Goal: Task Accomplishment & Management: Manage account settings

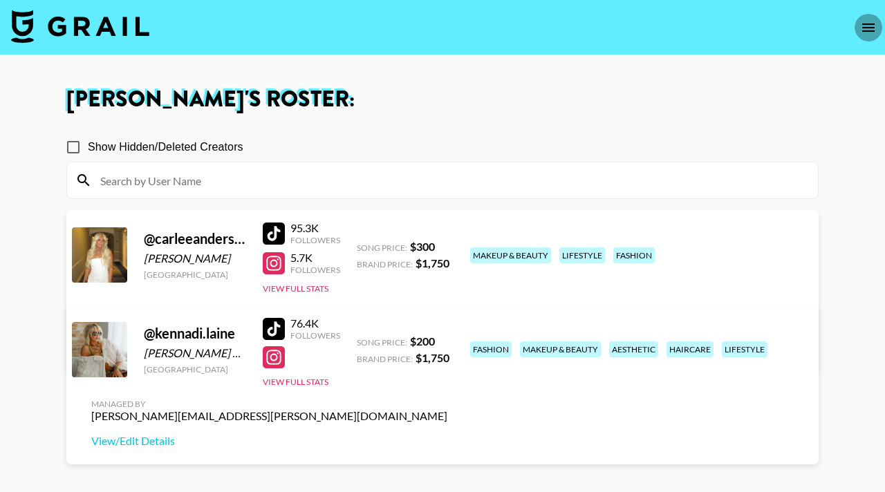
click at [867, 18] on button "open drawer" at bounding box center [868, 28] width 28 height 28
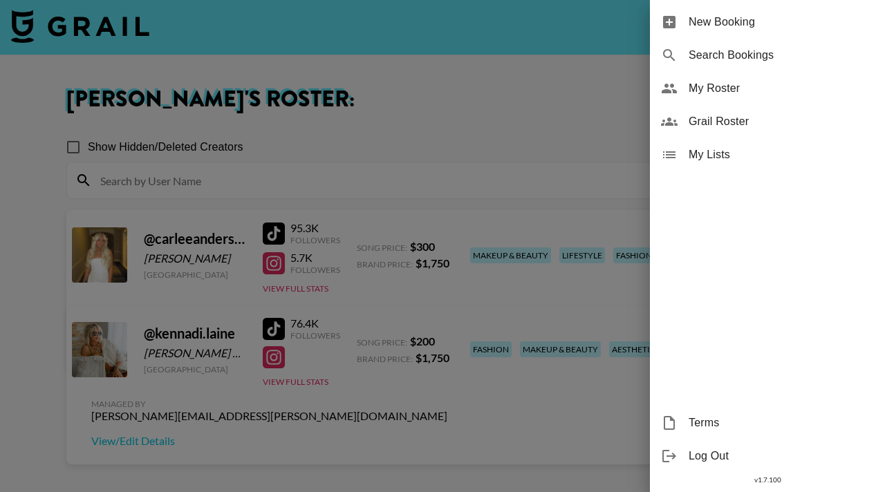
click at [746, 118] on span "Grail Roster" at bounding box center [780, 121] width 185 height 17
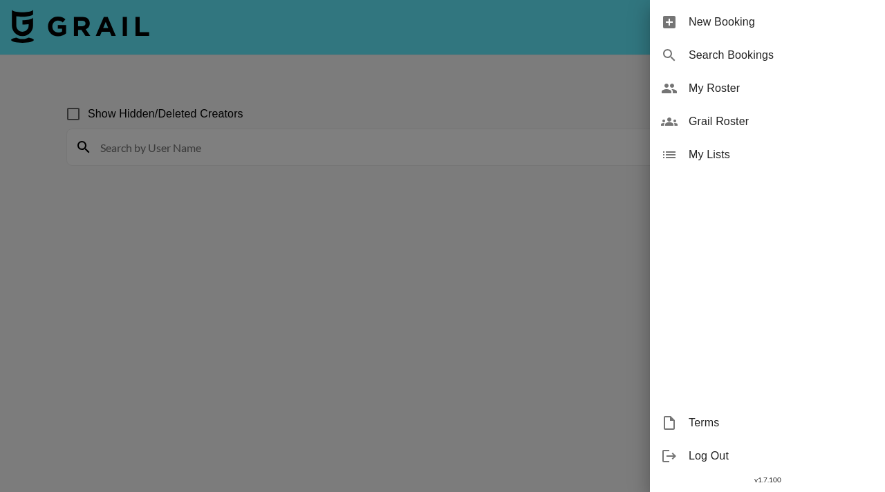
click at [547, 71] on div at bounding box center [442, 246] width 885 height 492
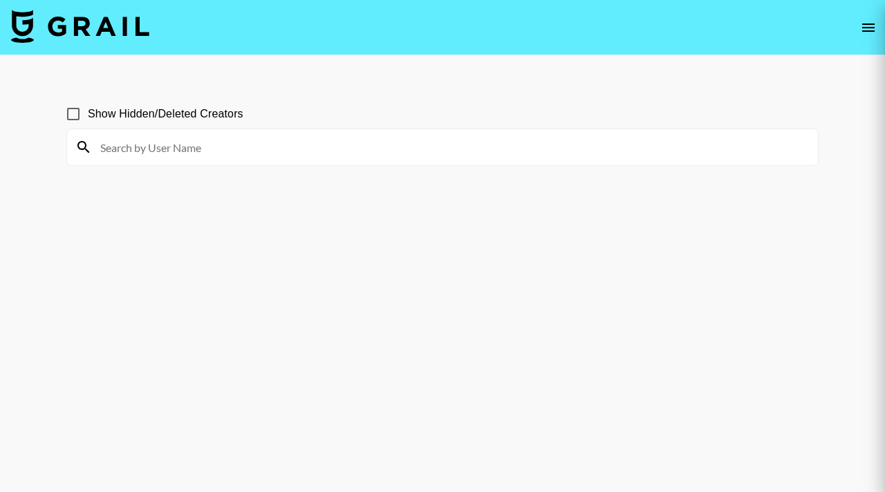
click at [871, 20] on div at bounding box center [442, 246] width 885 height 492
click at [867, 32] on div at bounding box center [442, 246] width 885 height 492
click at [866, 26] on div at bounding box center [442, 246] width 885 height 492
click at [868, 37] on div at bounding box center [442, 246] width 885 height 492
click at [865, 27] on div at bounding box center [442, 246] width 885 height 492
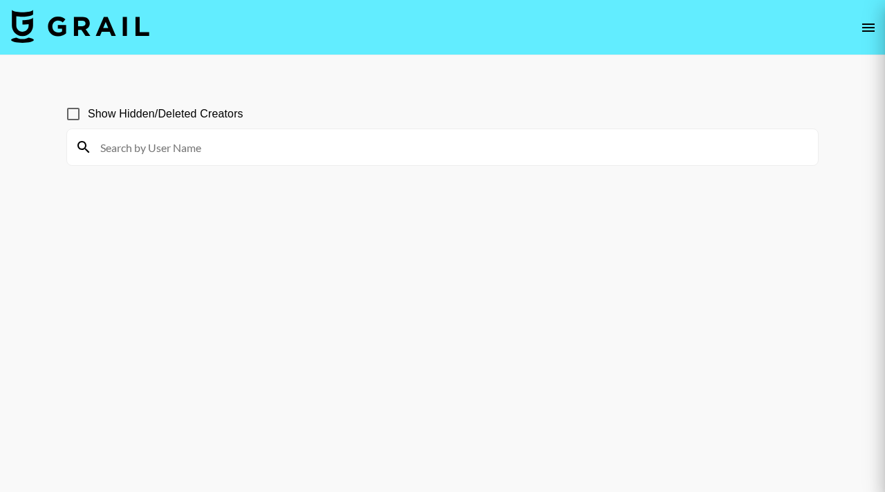
click at [866, 25] on div at bounding box center [442, 246] width 885 height 492
click at [871, 24] on icon "open drawer" at bounding box center [868, 27] width 17 height 17
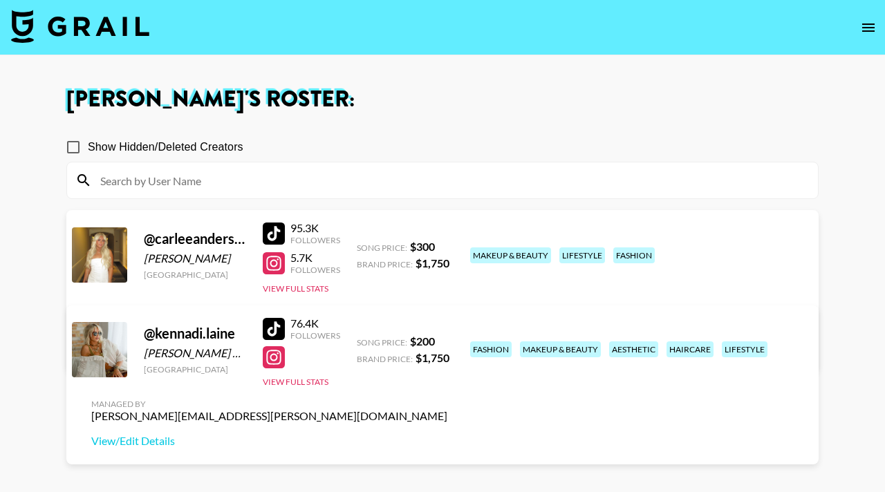
click at [373, 113] on div "[PERSON_NAME] 's Roster: Show Hidden/Deleted Creators @ carleeandersonnn [PERSO…" at bounding box center [442, 295] width 774 height 415
click at [866, 25] on icon "open drawer" at bounding box center [868, 27] width 17 height 17
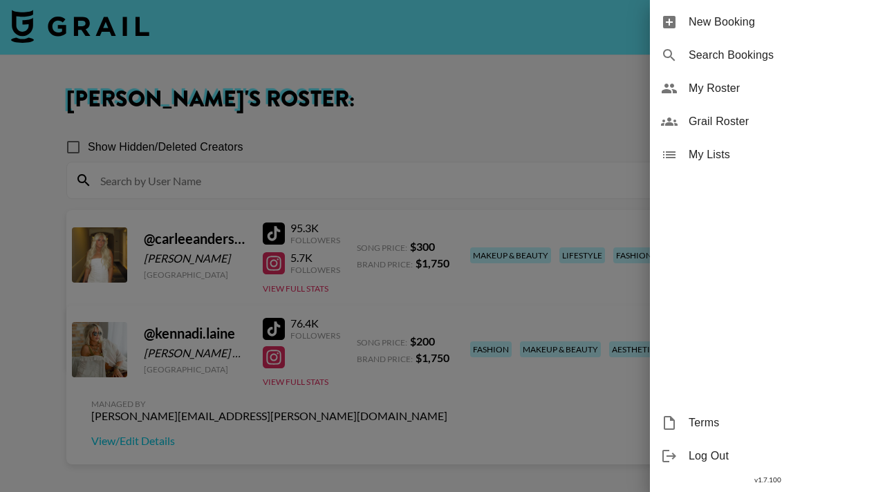
click at [727, 83] on span "My Roster" at bounding box center [780, 88] width 185 height 17
click at [692, 86] on span "My Roster" at bounding box center [780, 88] width 185 height 17
click at [719, 93] on span "My Roster" at bounding box center [780, 88] width 185 height 17
click at [504, 131] on div at bounding box center [442, 246] width 885 height 492
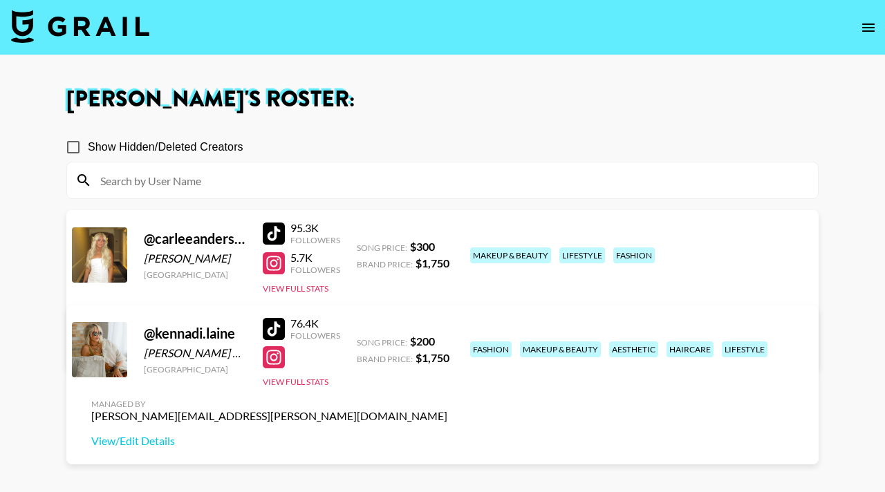
click at [320, 337] on div "Followers" at bounding box center [315, 335] width 50 height 10
click at [447, 434] on link "View/Edit Details" at bounding box center [269, 441] width 356 height 14
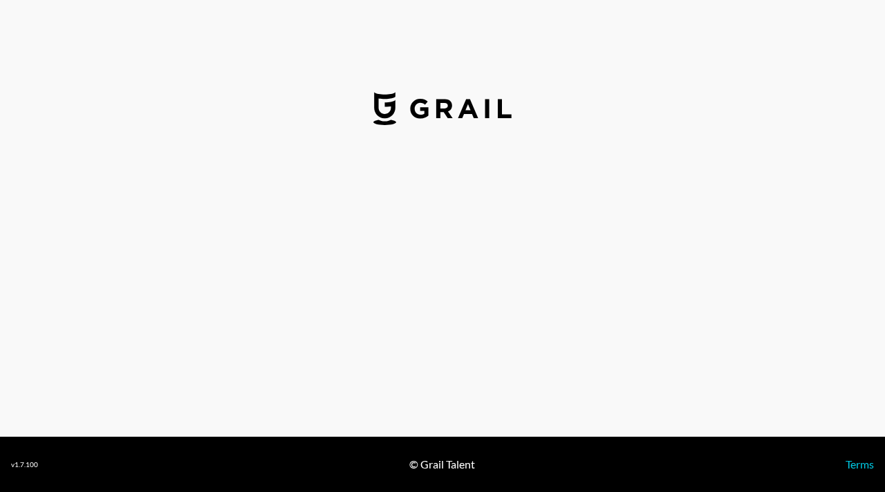
select select "USD"
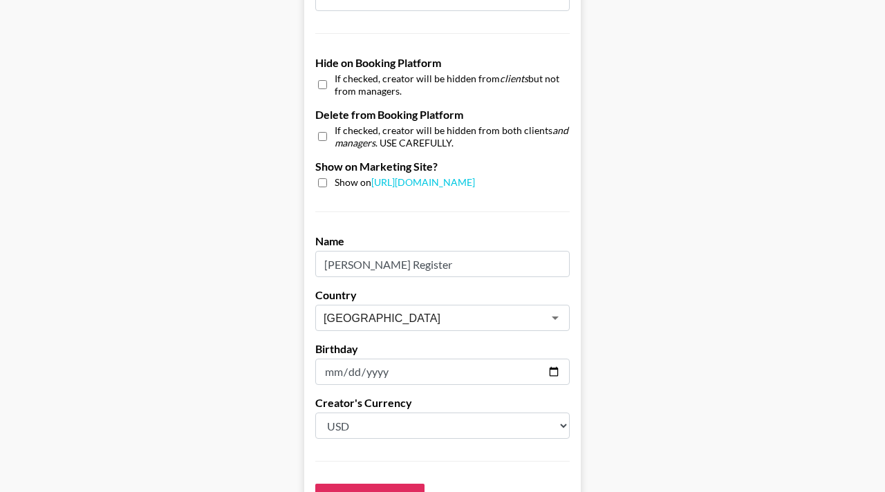
scroll to position [1293, 0]
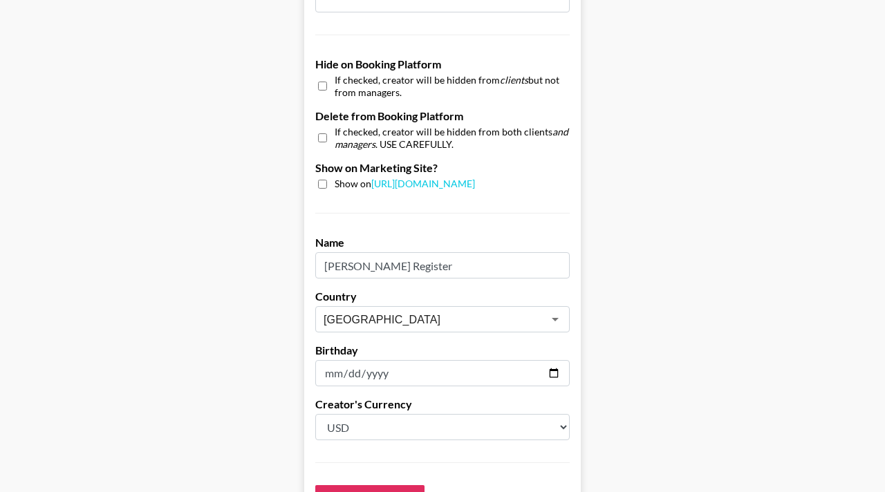
click at [321, 180] on input "checkbox" at bounding box center [322, 184] width 9 height 9
checkbox input "true"
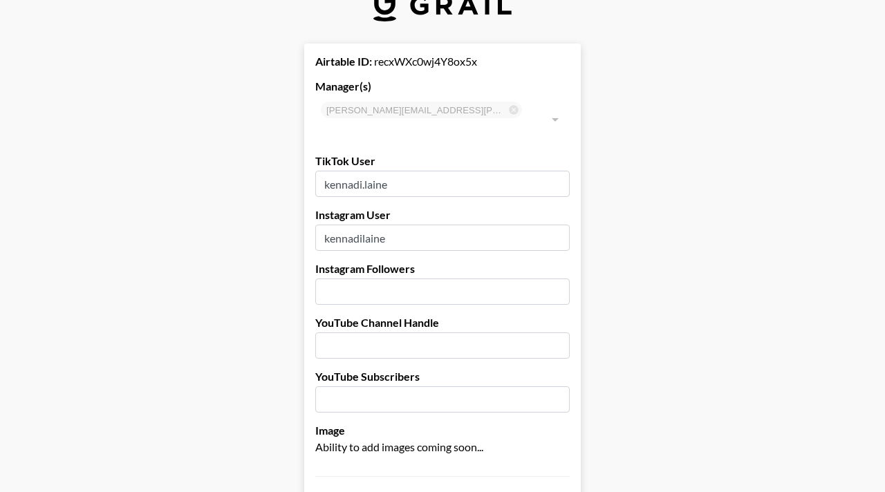
scroll to position [35, 0]
click at [403, 277] on input "number" at bounding box center [442, 290] width 254 height 26
type input "1999"
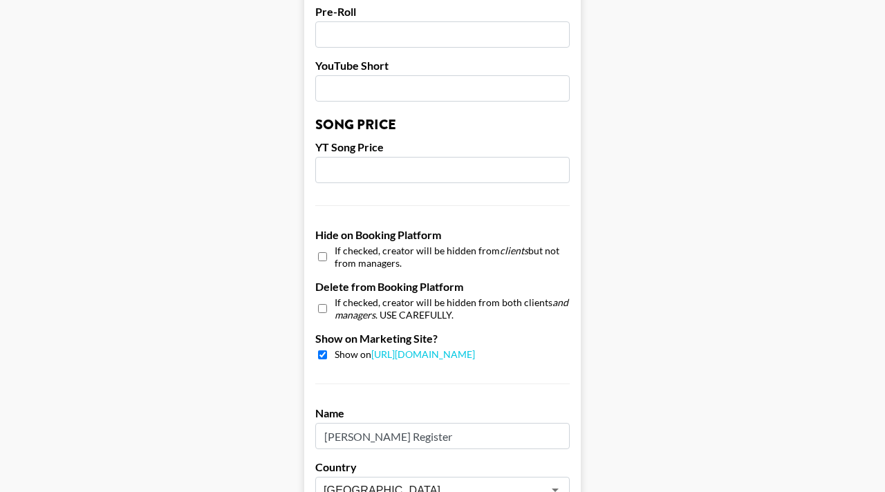
scroll to position [1427, 0]
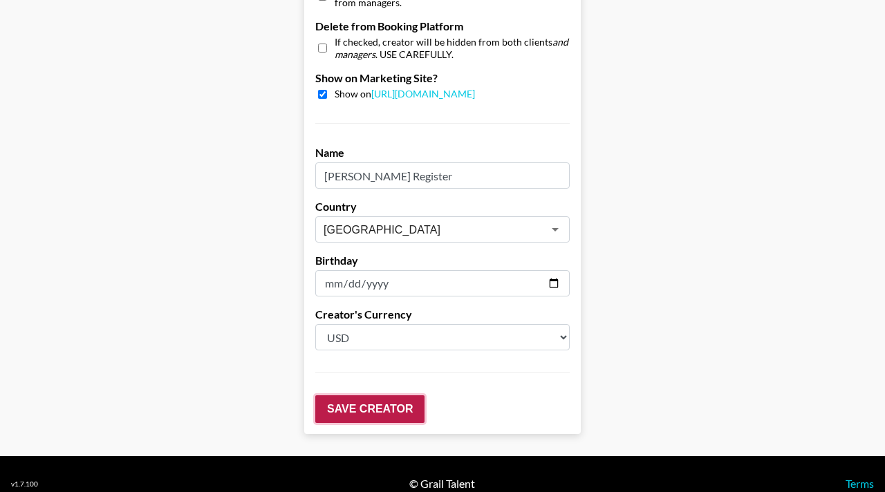
click at [366, 395] on input "Save Creator" at bounding box center [369, 409] width 109 height 28
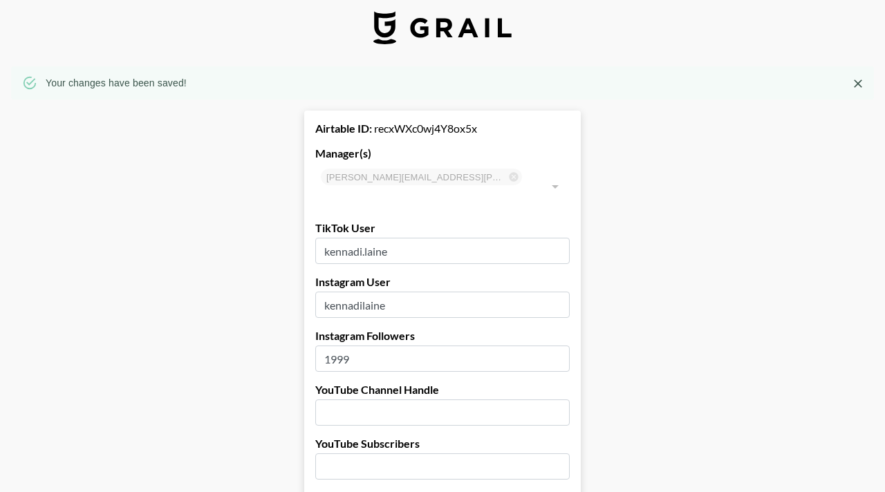
scroll to position [0, 0]
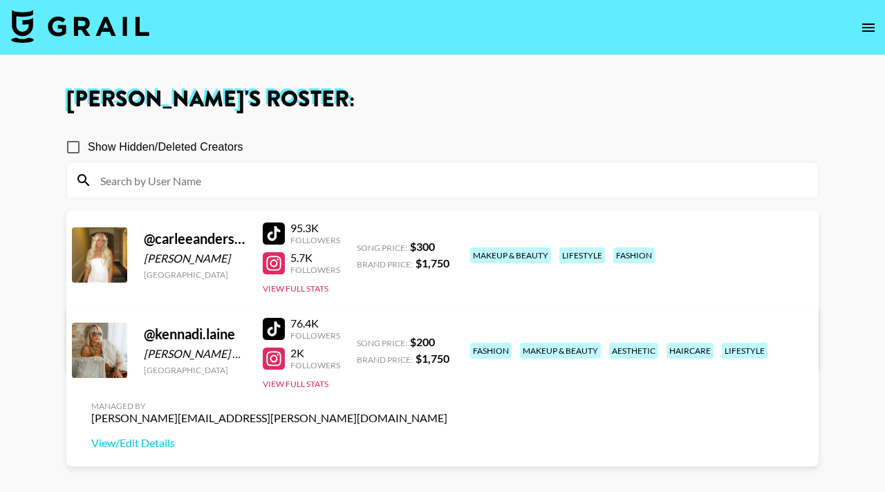
click at [406, 422] on section "Show Hidden/Deleted Creators @ carleeandersonnn [PERSON_NAME] [GEOGRAPHIC_DATA]…" at bounding box center [442, 312] width 752 height 381
click at [447, 341] on link "View/Edit Details" at bounding box center [269, 348] width 356 height 14
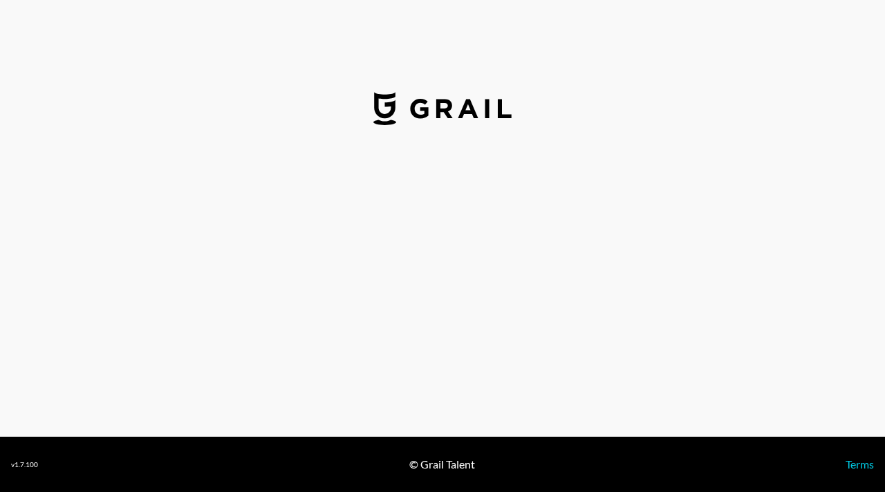
select select "USD"
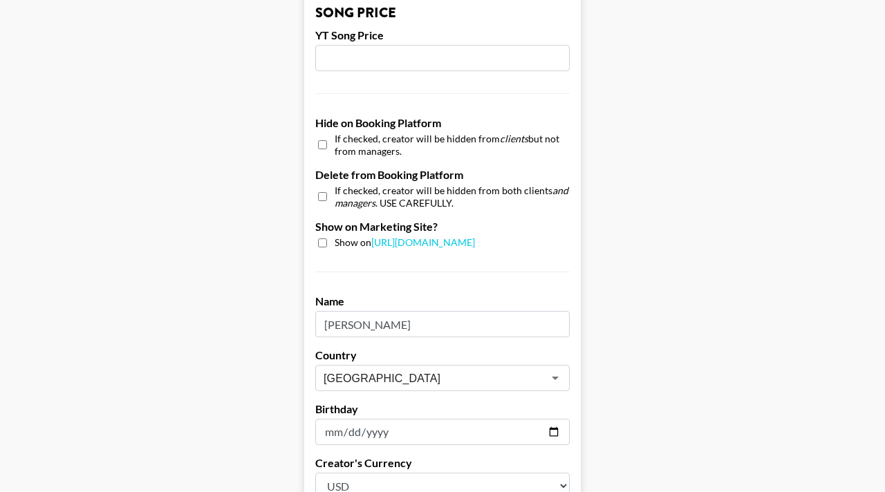
scroll to position [1230, 0]
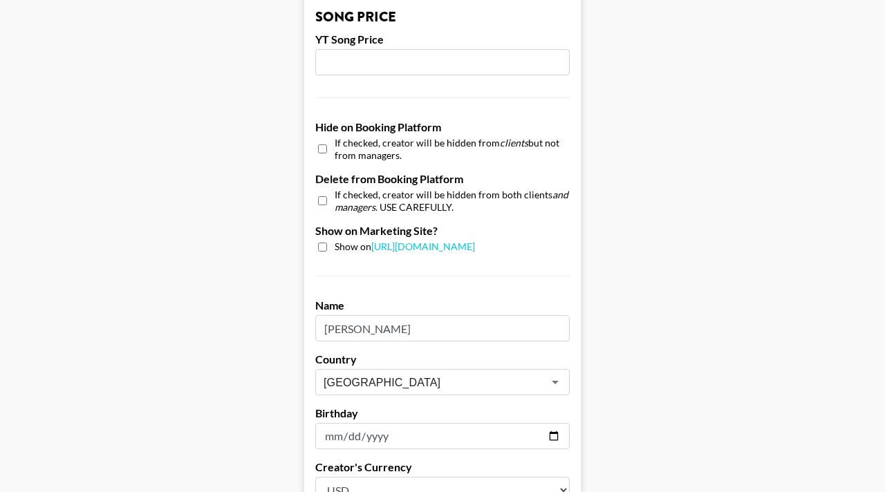
click at [321, 243] on input "checkbox" at bounding box center [322, 247] width 9 height 9
checkbox input "true"
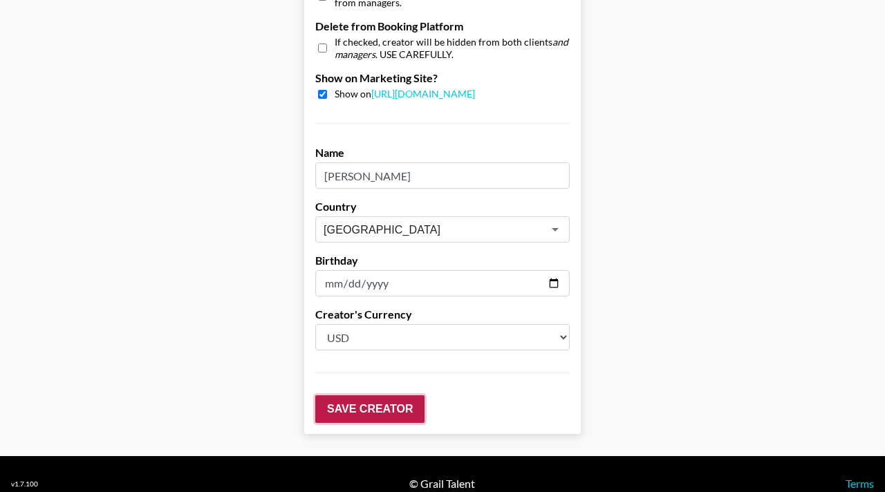
click at [375, 395] on input "Save Creator" at bounding box center [369, 409] width 109 height 28
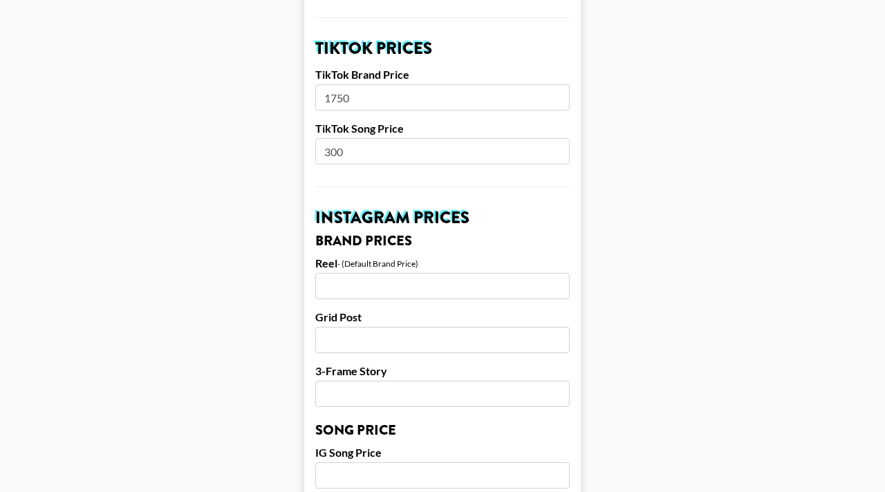
scroll to position [0, 0]
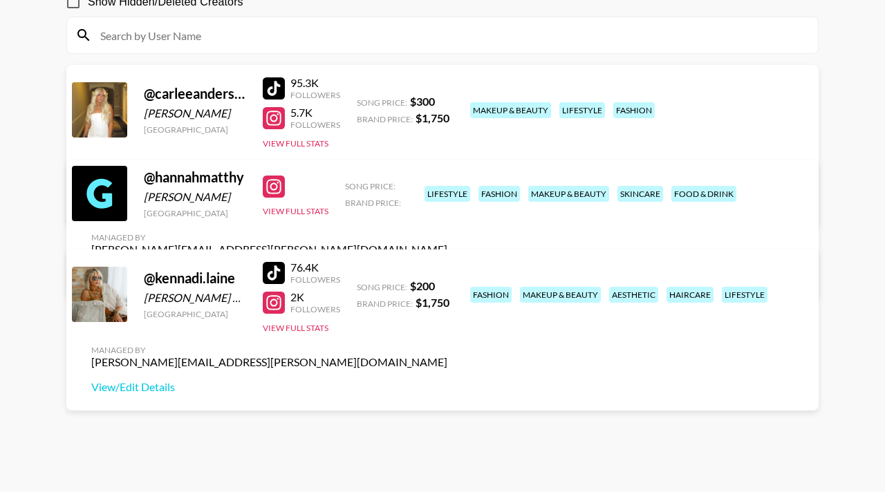
scroll to position [147, 0]
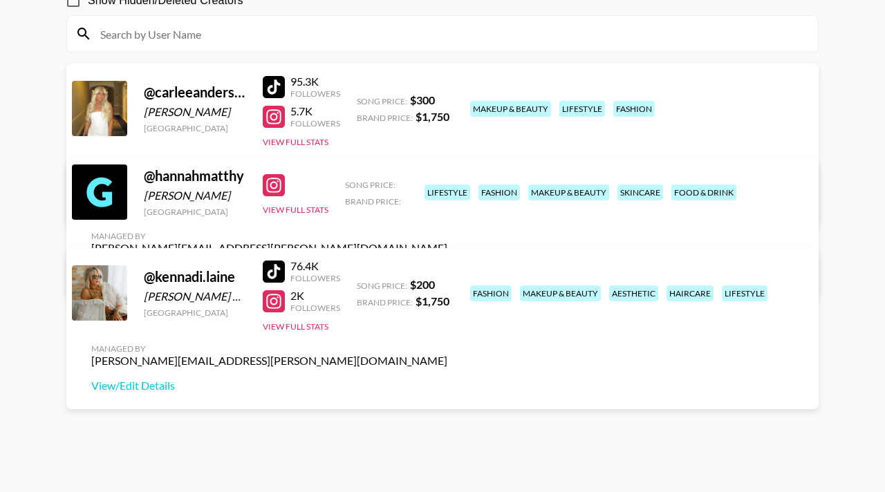
click at [91, 201] on div at bounding box center [99, 191] width 55 height 55
click at [34, 207] on main "Emilee Redshaw 's Roster: Show Hidden/Deleted Creators @ carleeandersonnn Carle…" at bounding box center [442, 217] width 885 height 616
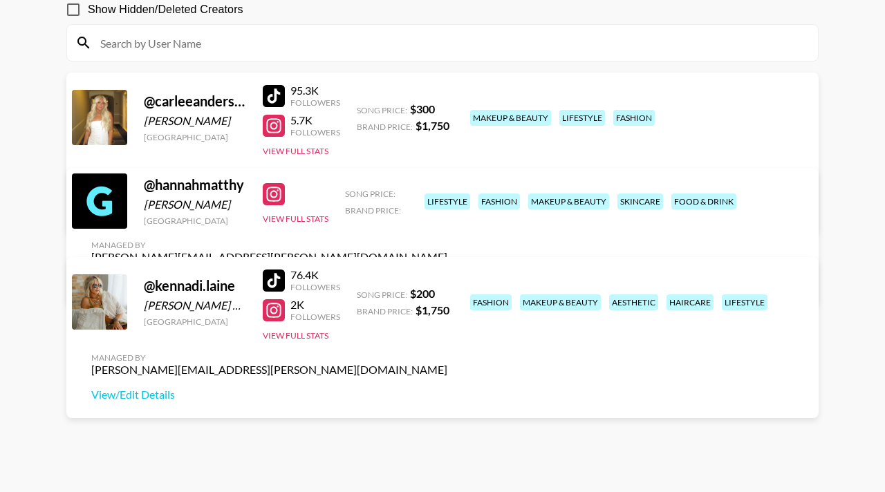
scroll to position [139, 0]
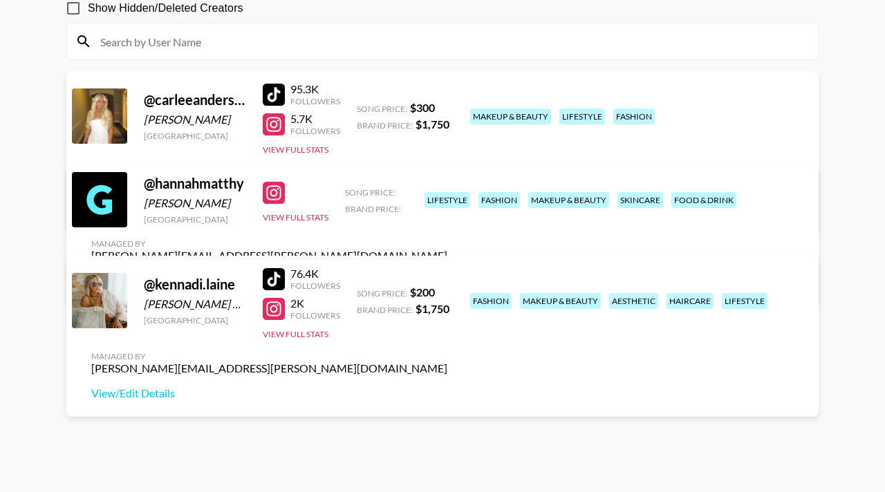
click at [447, 274] on link "View/Edit Details" at bounding box center [269, 281] width 356 height 14
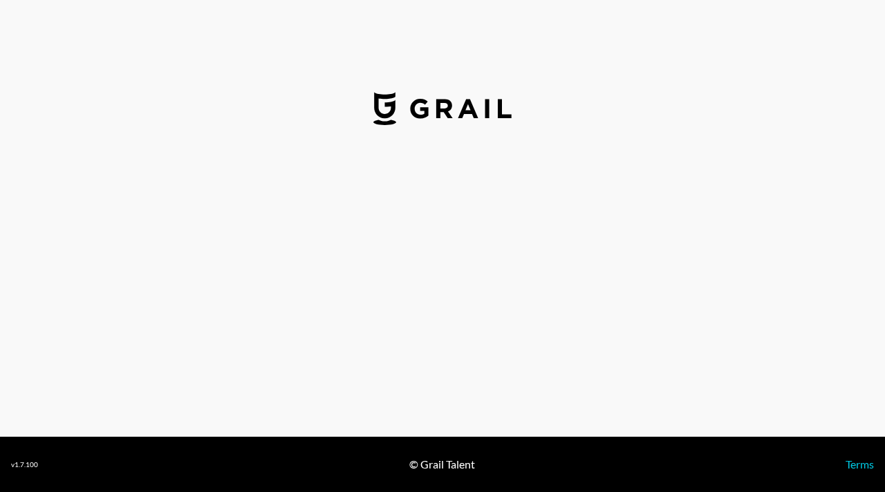
select select "USD"
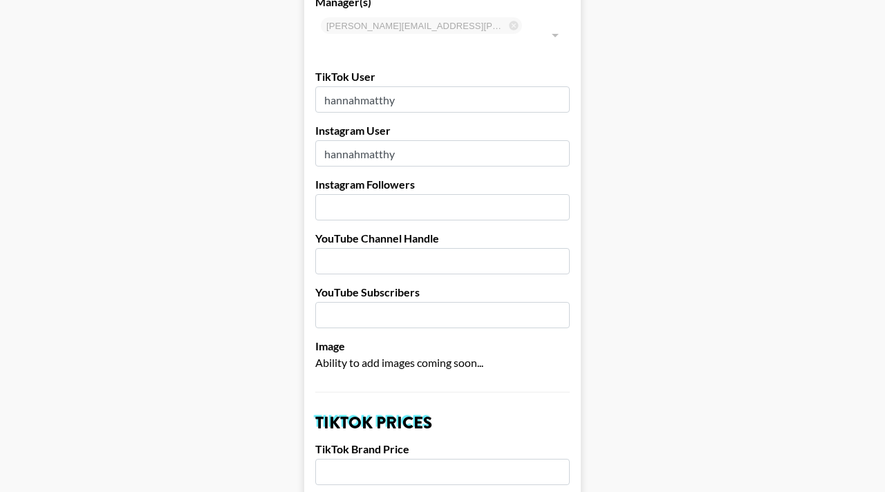
scroll to position [125, 0]
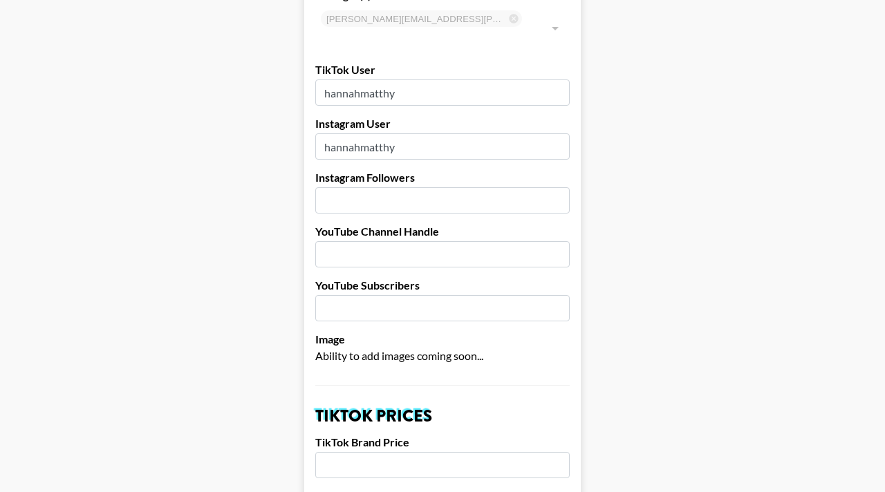
click at [386, 187] on input "number" at bounding box center [442, 200] width 254 height 26
type input "10800"
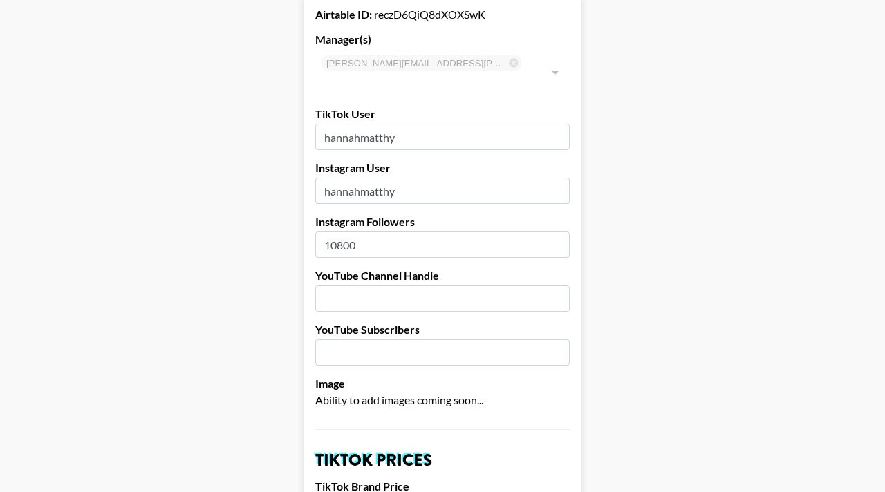
scroll to position [169, 0]
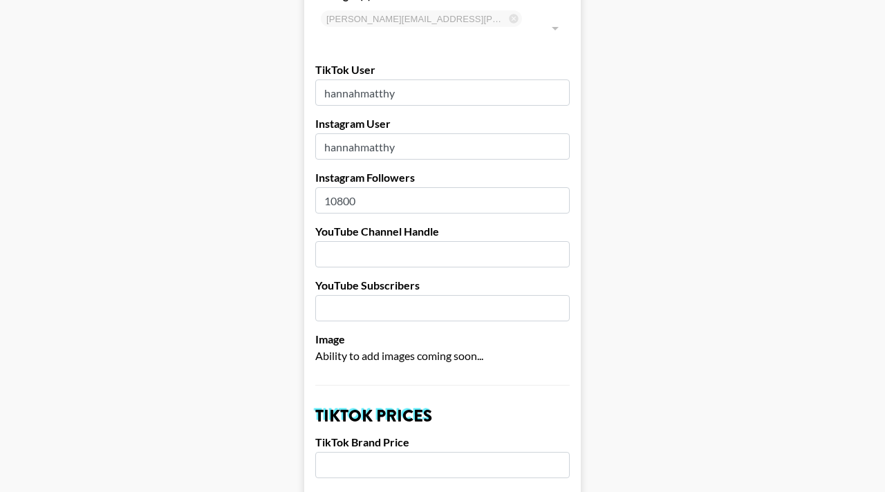
click at [397, 241] on input "text" at bounding box center [442, 254] width 254 height 26
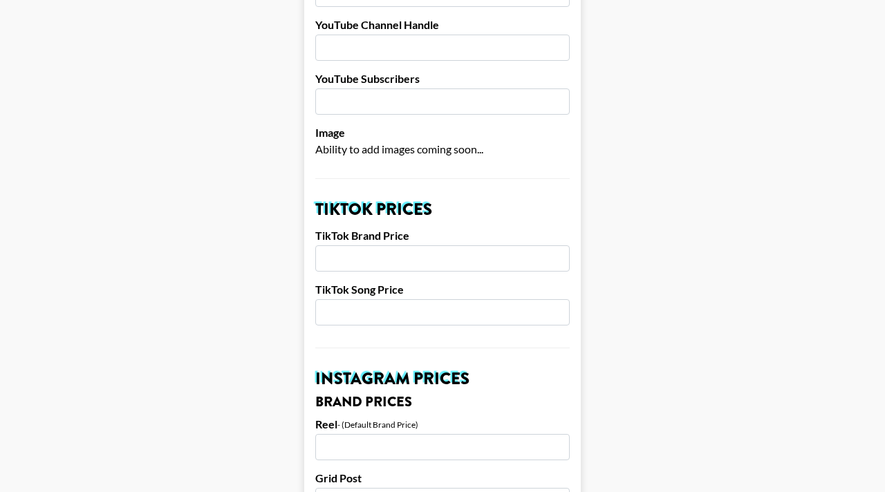
scroll to position [378, 0]
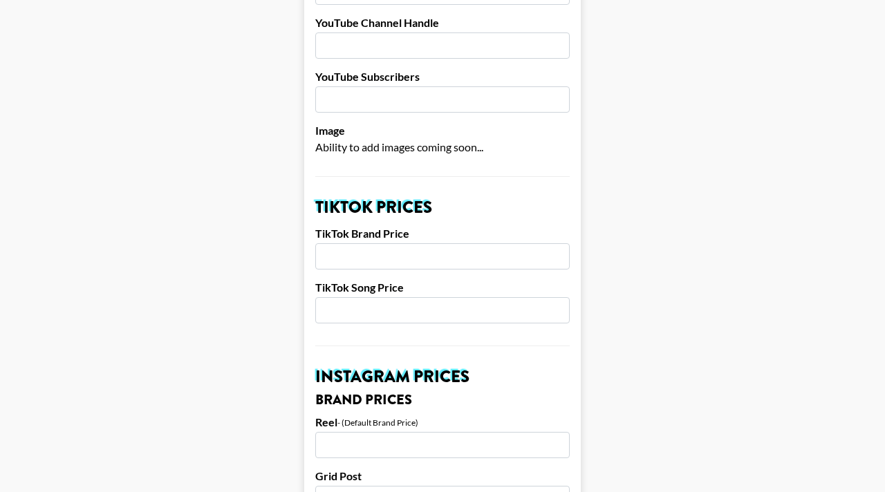
click at [361, 243] on input "number" at bounding box center [442, 256] width 254 height 26
type input "1500"
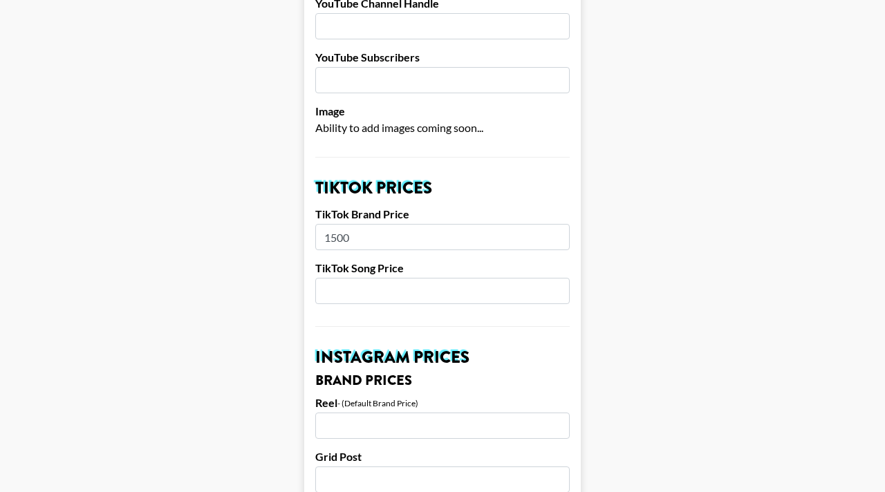
scroll to position [398, 0]
click at [357, 277] on input "number" at bounding box center [442, 290] width 254 height 26
type input "200"
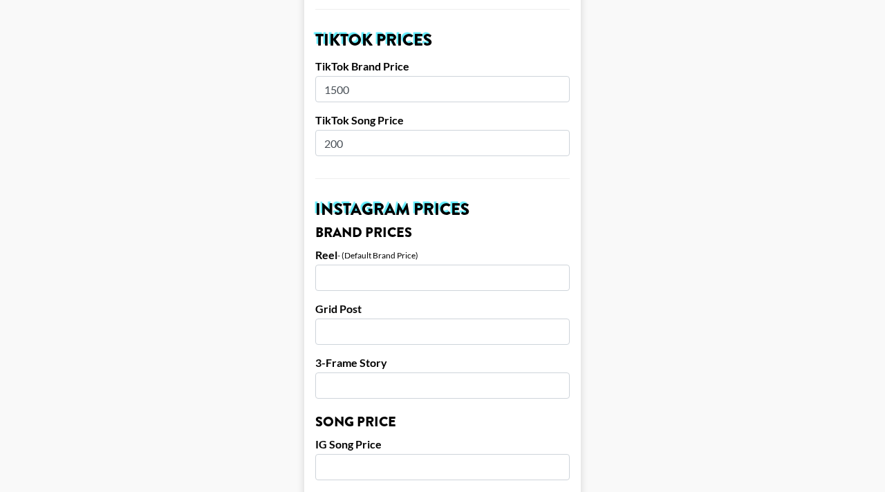
scroll to position [549, 0]
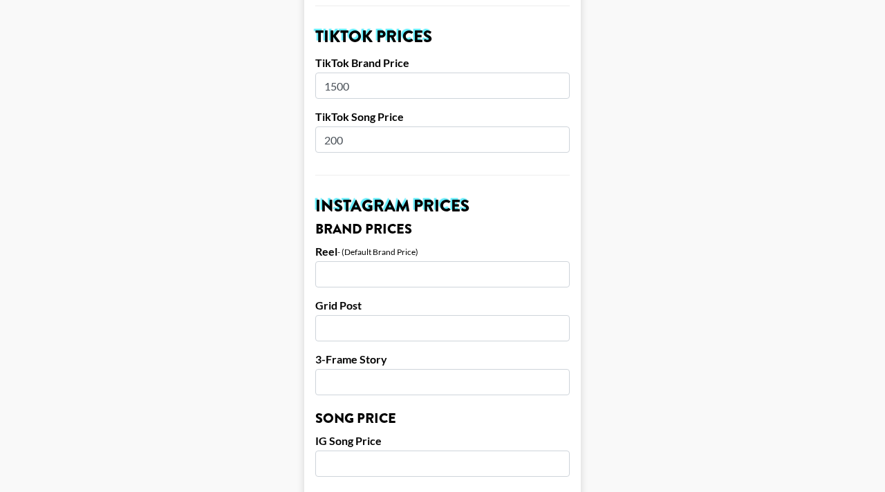
click at [357, 261] on input "number" at bounding box center [442, 274] width 254 height 26
type input "800"
click at [260, 294] on main "Your changes have been saved! Airtable ID: reczD6QiQ8dXOXSwK Manager(s) emilee.…" at bounding box center [442, 421] width 863 height 1784
click at [352, 315] on input "number" at bounding box center [442, 328] width 254 height 26
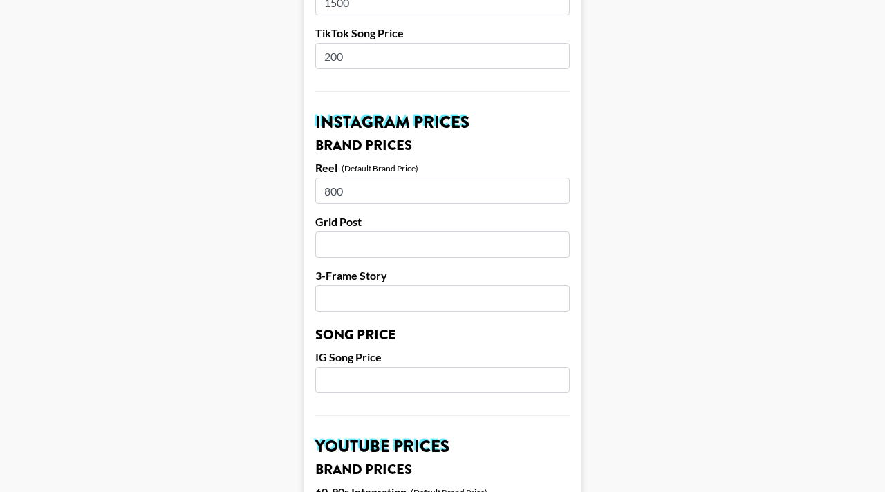
scroll to position [638, 0]
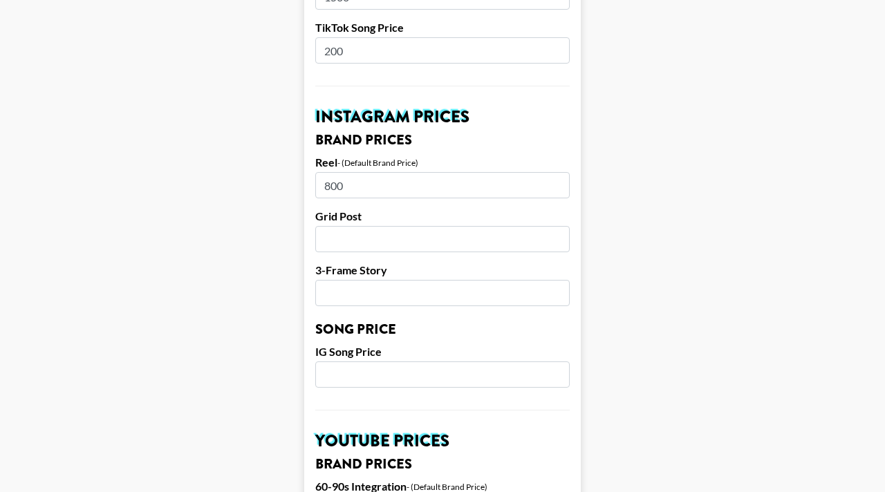
click at [359, 226] on input "number" at bounding box center [442, 239] width 254 height 26
type input "800"
click at [374, 280] on input "number" at bounding box center [442, 293] width 254 height 26
type input "450"
click at [372, 361] on input "number" at bounding box center [442, 374] width 254 height 26
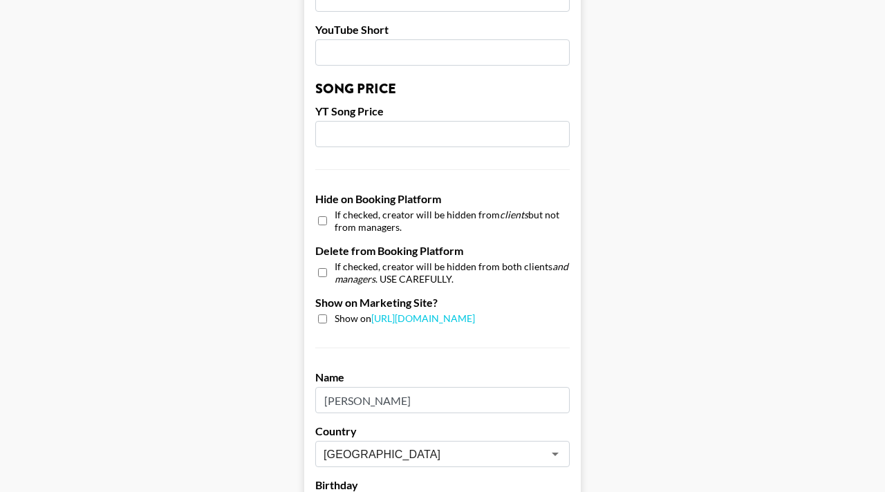
scroll to position [1203, 0]
click at [321, 314] on input "checkbox" at bounding box center [322, 318] width 9 height 9
checkbox input "true"
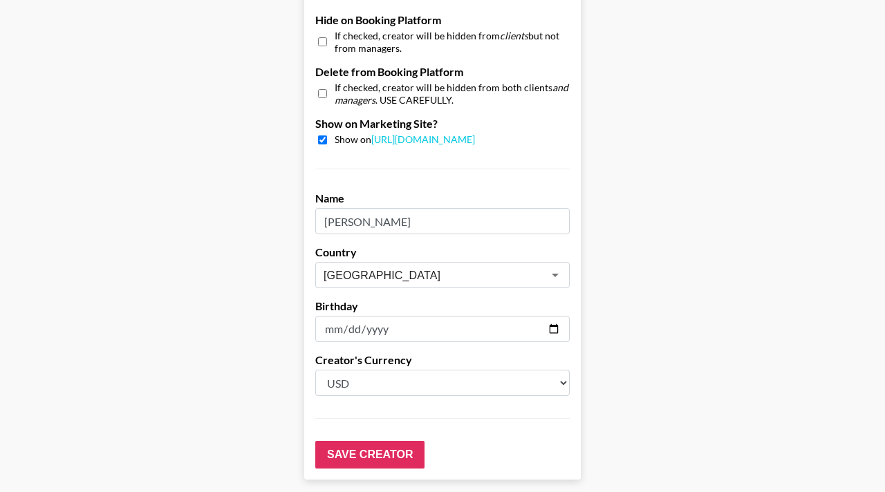
scroll to position [1420, 0]
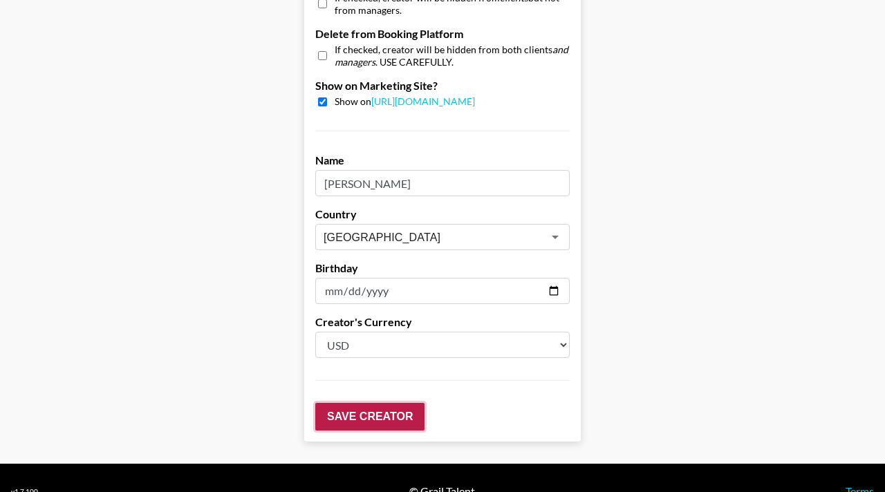
click at [369, 403] on input "Save Creator" at bounding box center [369, 417] width 109 height 28
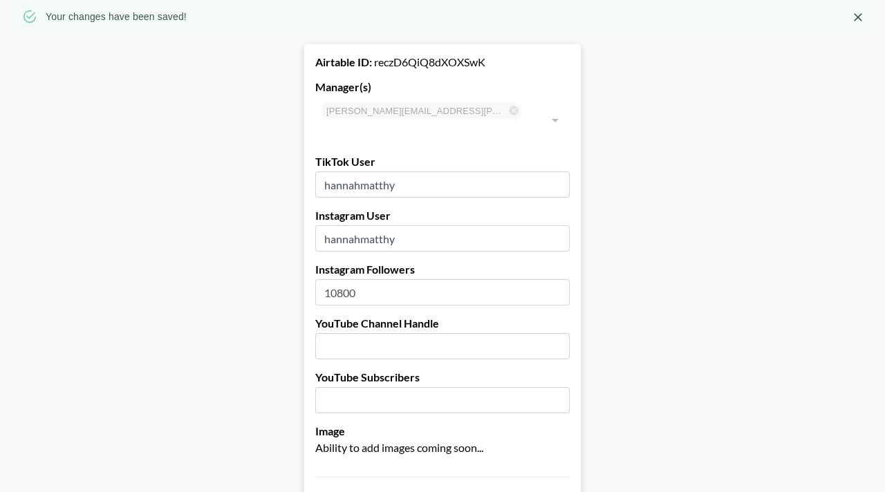
scroll to position [0, 0]
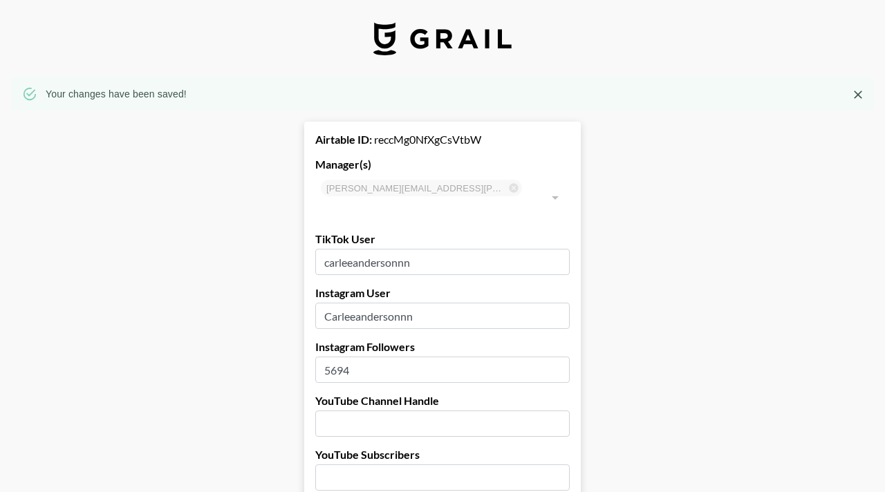
select select "USD"
